Goal: Information Seeking & Learning: Learn about a topic

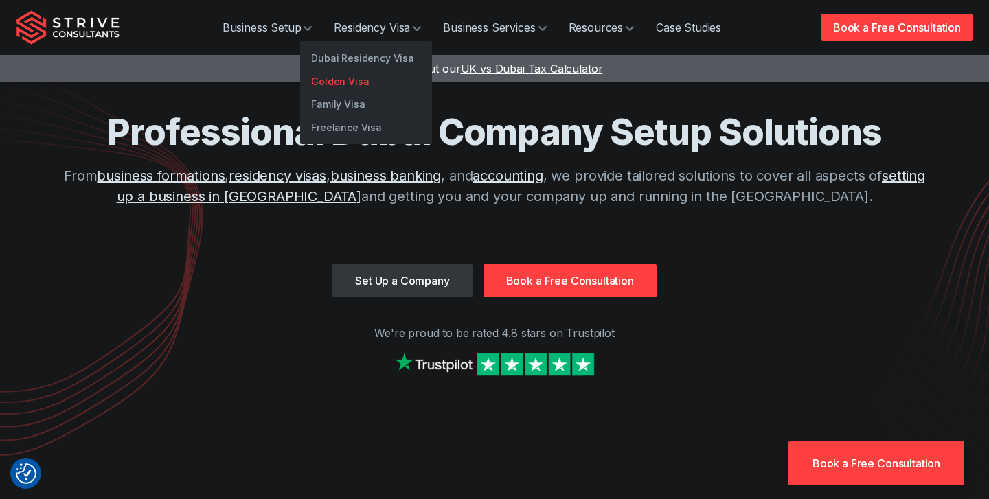
click at [363, 75] on link "Golden Visa" at bounding box center [366, 81] width 132 height 23
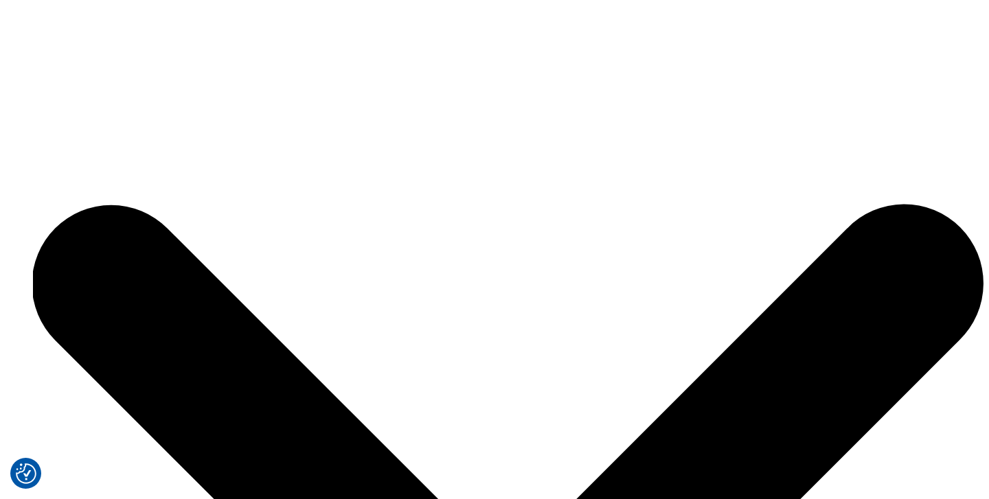
scroll to position [1129, 0]
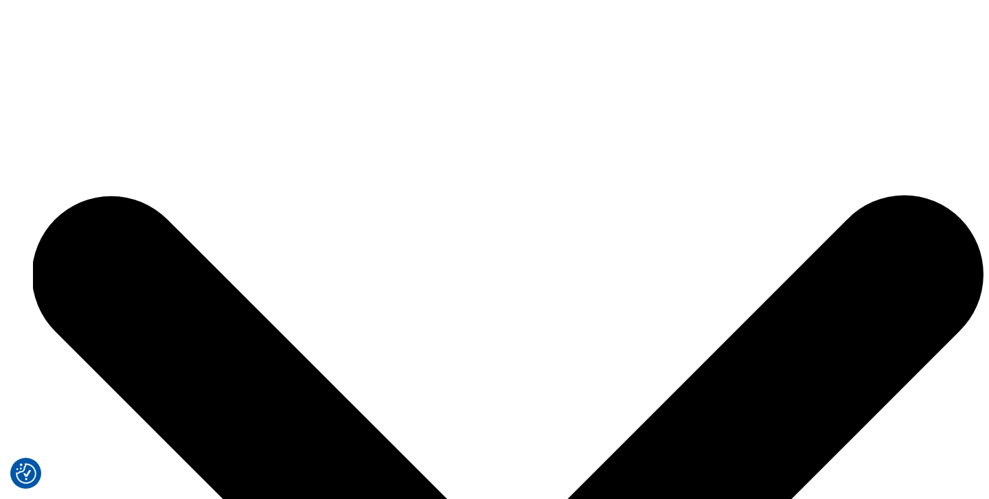
drag, startPoint x: 196, startPoint y: 258, endPoint x: 554, endPoint y: 261, distance: 357.9
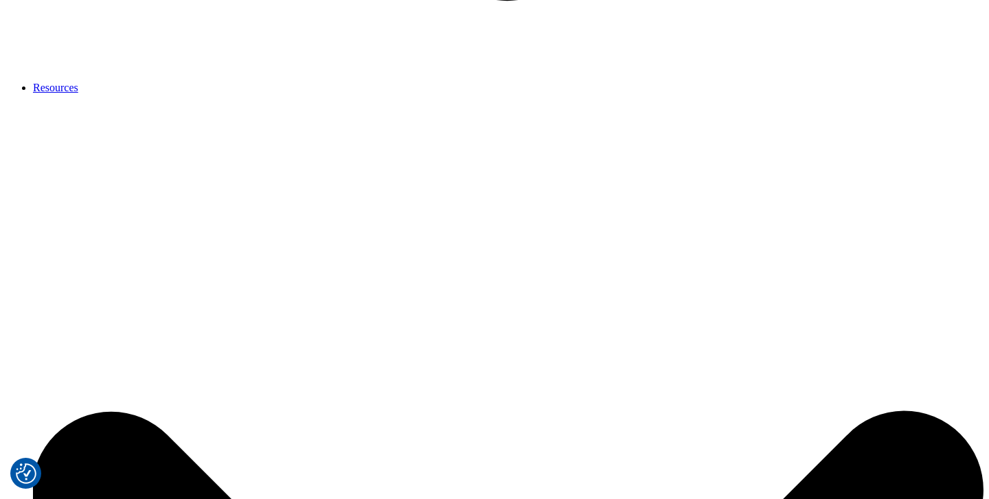
scroll to position [3007, 0]
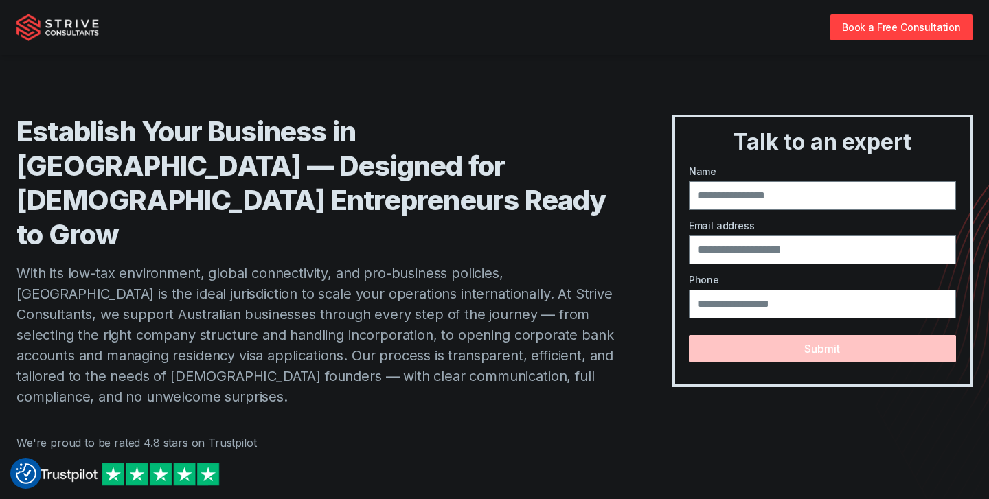
scroll to position [310, 0]
